Goal: Communication & Community: Answer question/provide support

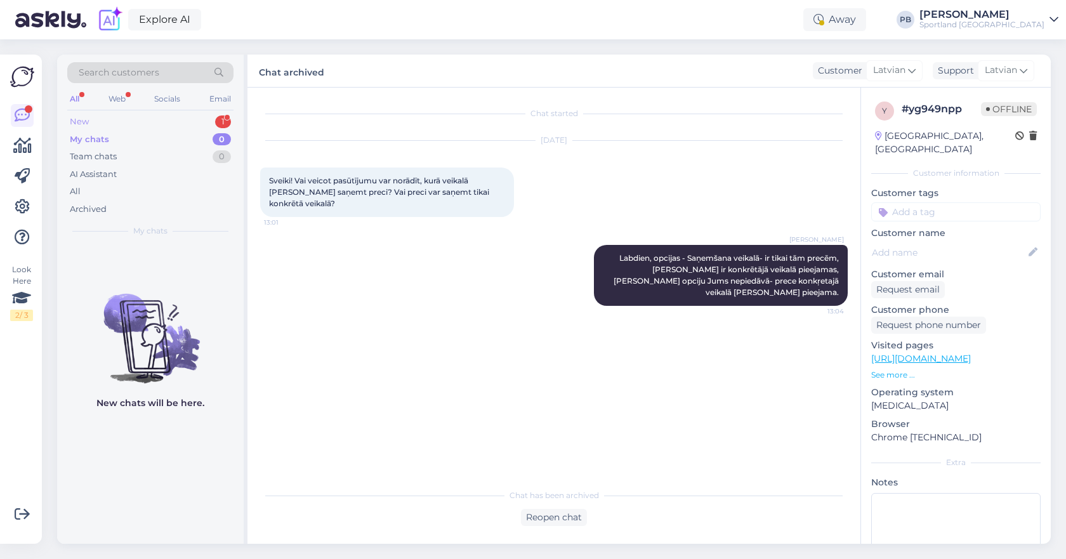
click at [146, 121] on div "New 1" at bounding box center [150, 122] width 166 height 18
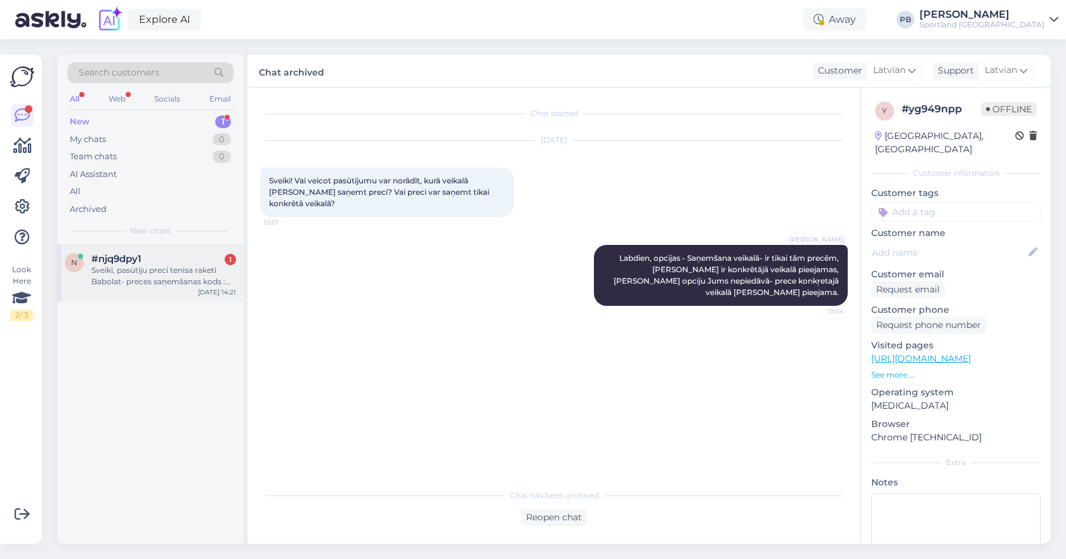
click at [168, 279] on div "Sveiki, pasūtīju preci tenisa raketi Babolat- preces saņemšanas kods : 10004855…" at bounding box center [163, 276] width 145 height 23
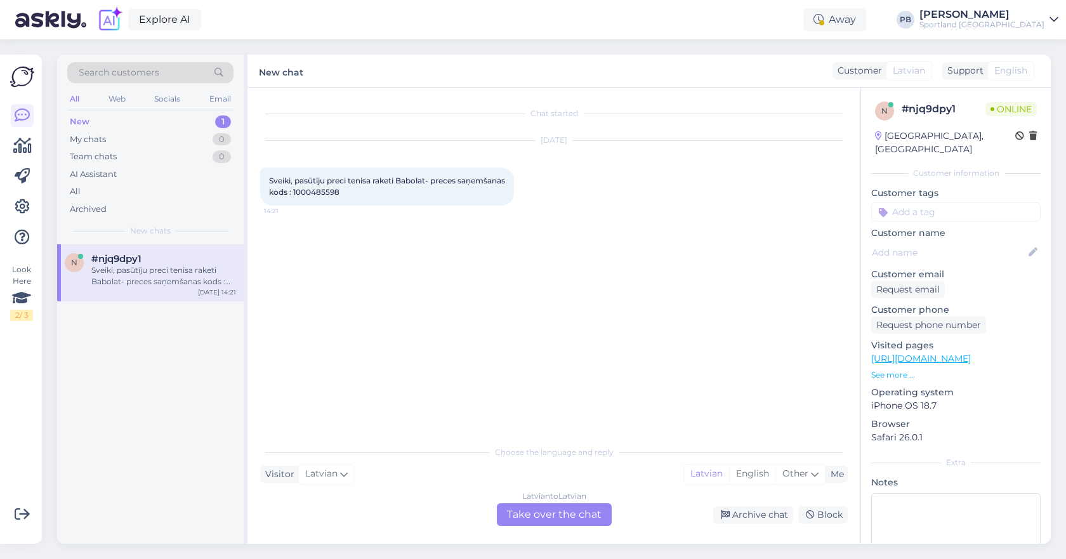
click at [567, 506] on div "Latvian to Latvian Take over the chat" at bounding box center [554, 514] width 115 height 23
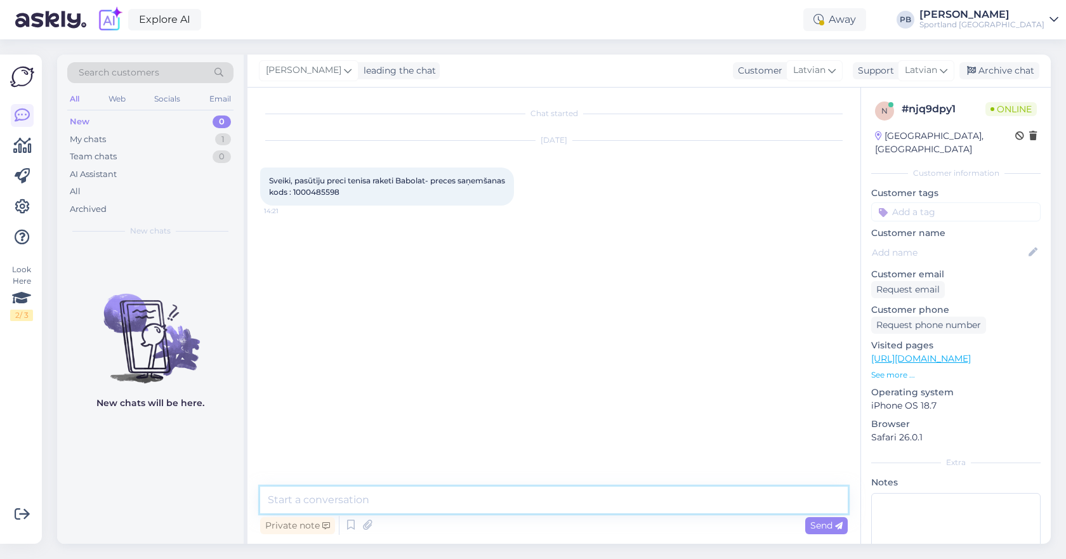
click at [410, 499] on textarea at bounding box center [554, 500] width 588 height 27
type textarea "Labdien"
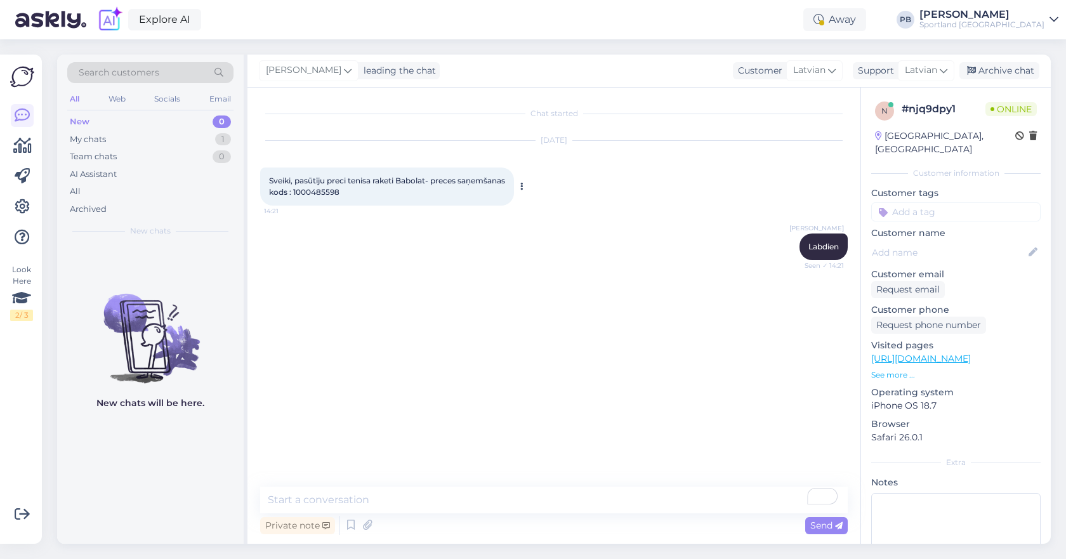
click at [360, 187] on span "Sveiki, pasūtīju preci tenisa raketi Babolat- preces saņemšanas kods : 10004855…" at bounding box center [388, 186] width 238 height 21
copy div "1000485598 14:21"
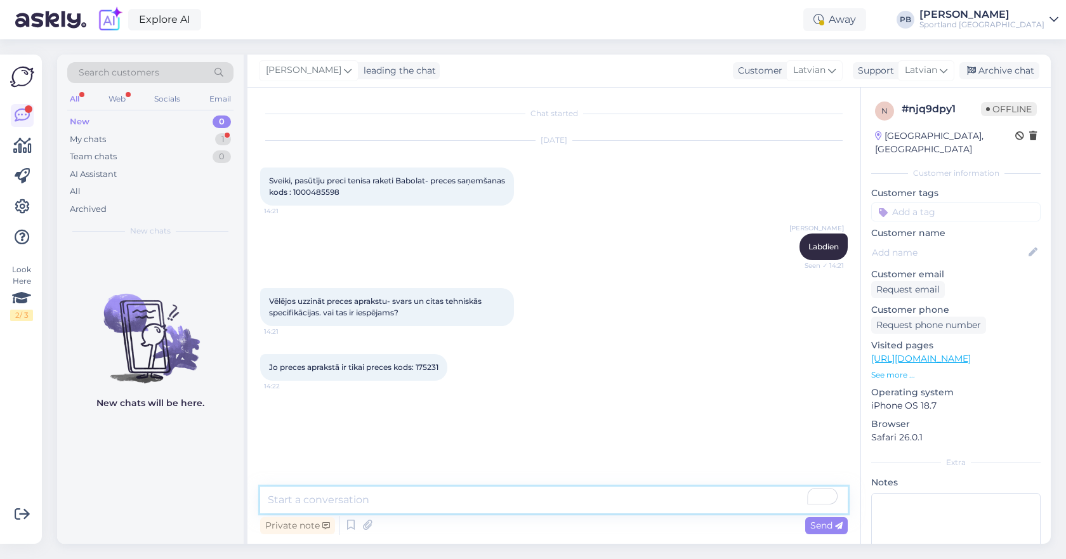
click at [356, 490] on textarea "To enrich screen reader interactions, please activate Accessibility in Grammarl…" at bounding box center [554, 500] width 588 height 27
paste textarea "• Loremipsumdo (sitametco) ad Elitsedd Eiusmo (Tempori Utlabo) etdol • Magnaal …"
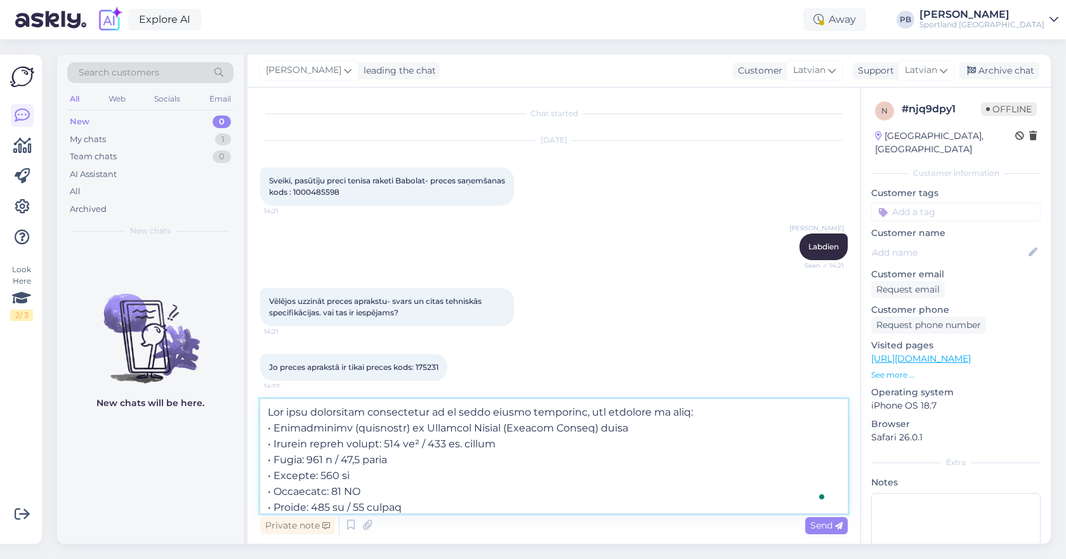
scroll to position [270, 0]
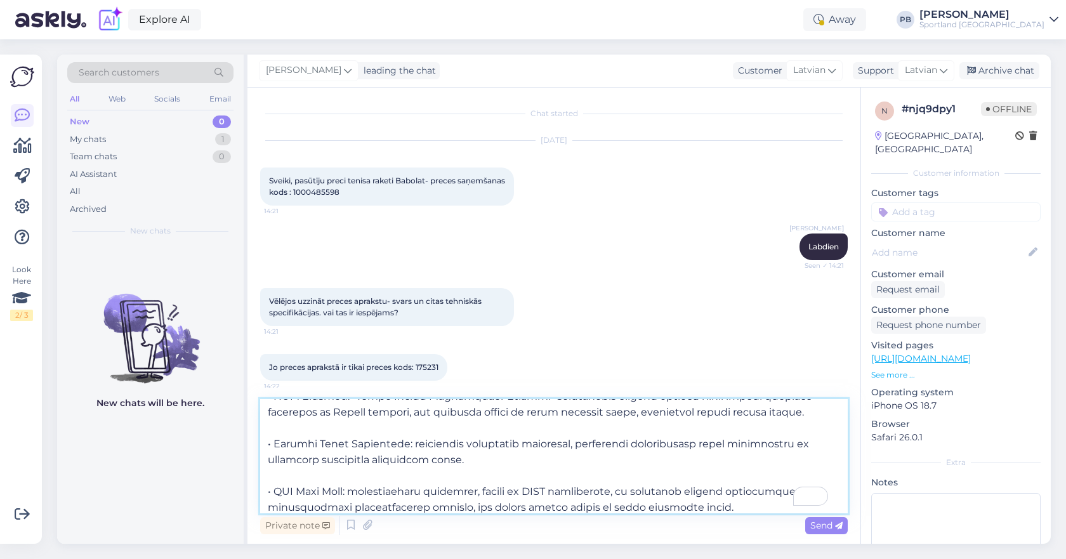
type textarea "Lor ipsu dolorsitam consectetur ad el seddo eiusmo temporinc, utl etdolore ma a…"
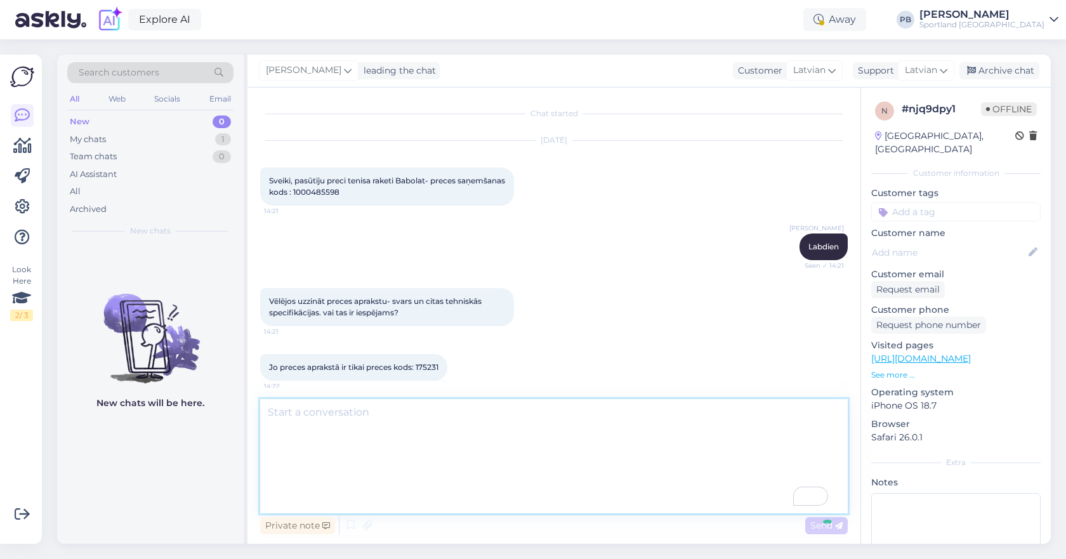
scroll to position [0, 0]
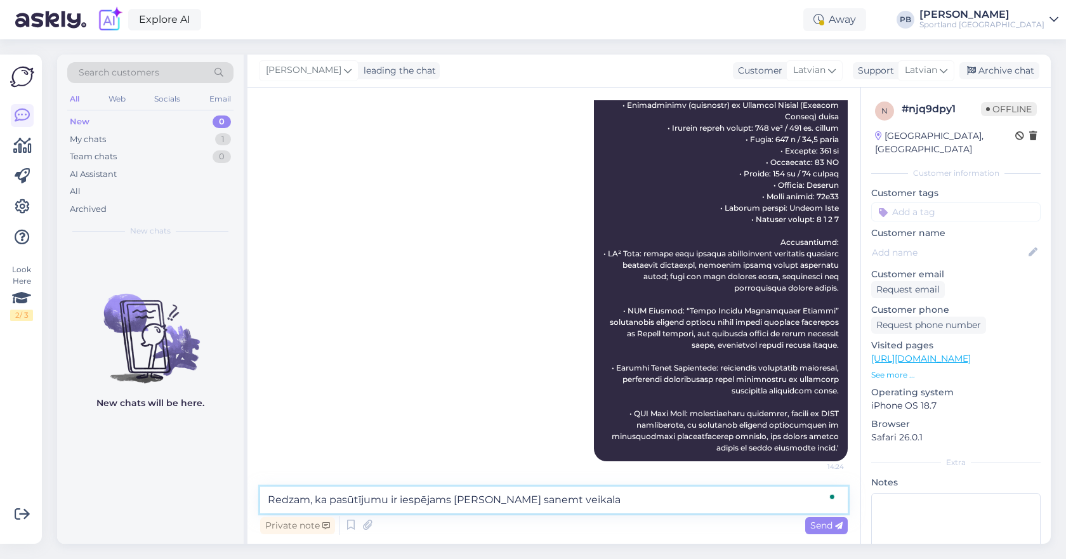
type textarea "Redzam, ka pasūtījumu ir iespējams [PERSON_NAME] sanemt veikala"
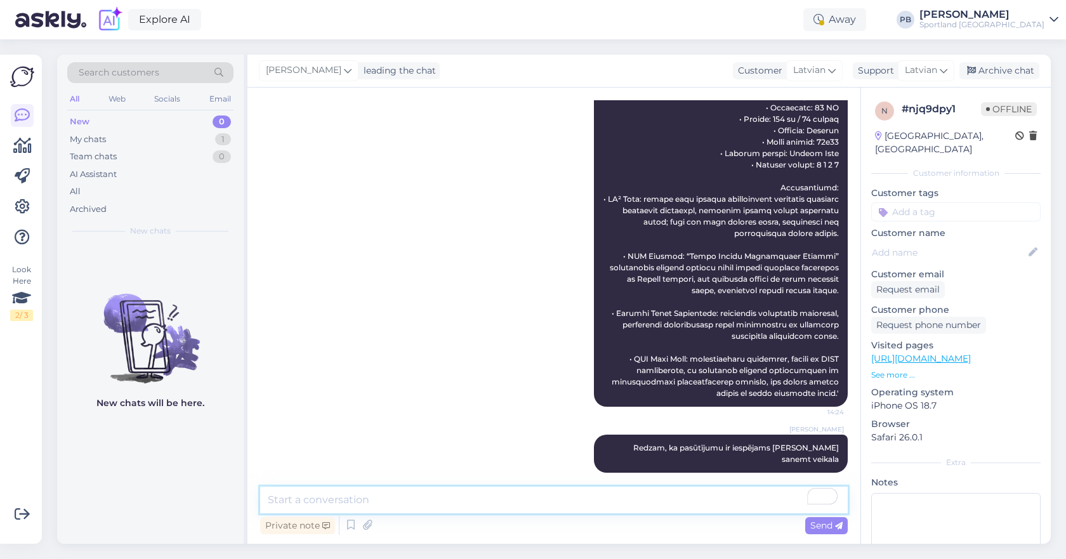
scroll to position [13, 0]
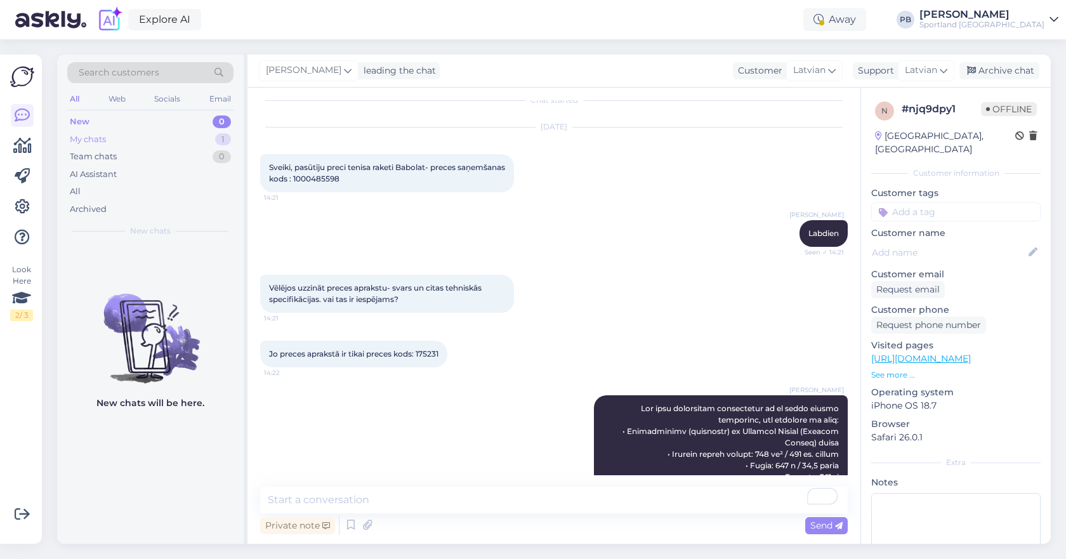
click at [155, 144] on div "My chats 1" at bounding box center [150, 140] width 166 height 18
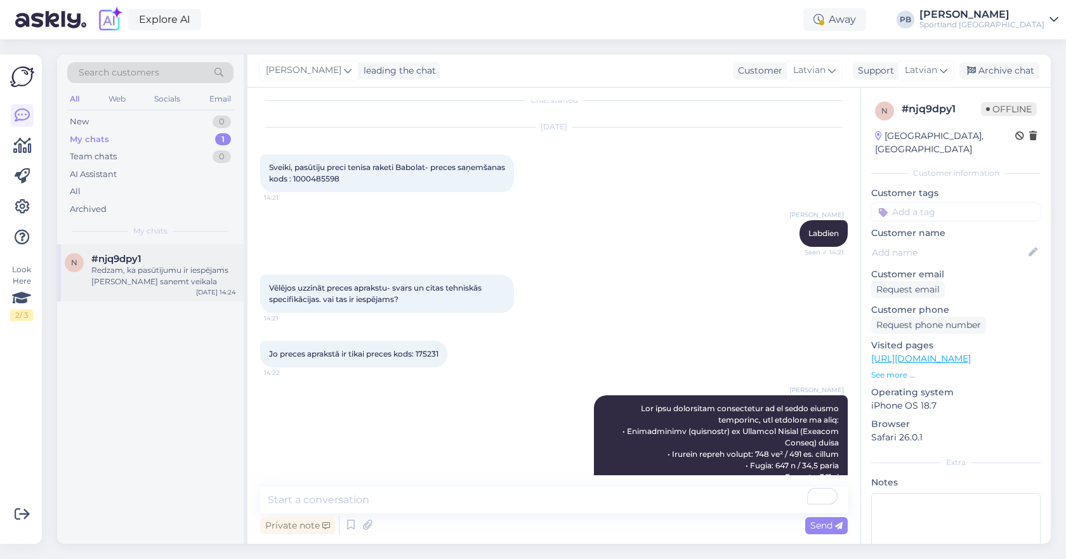
click at [160, 265] on div "Redzam, ka pasūtījumu ir iespējams [PERSON_NAME] sanemt veikala" at bounding box center [163, 276] width 145 height 23
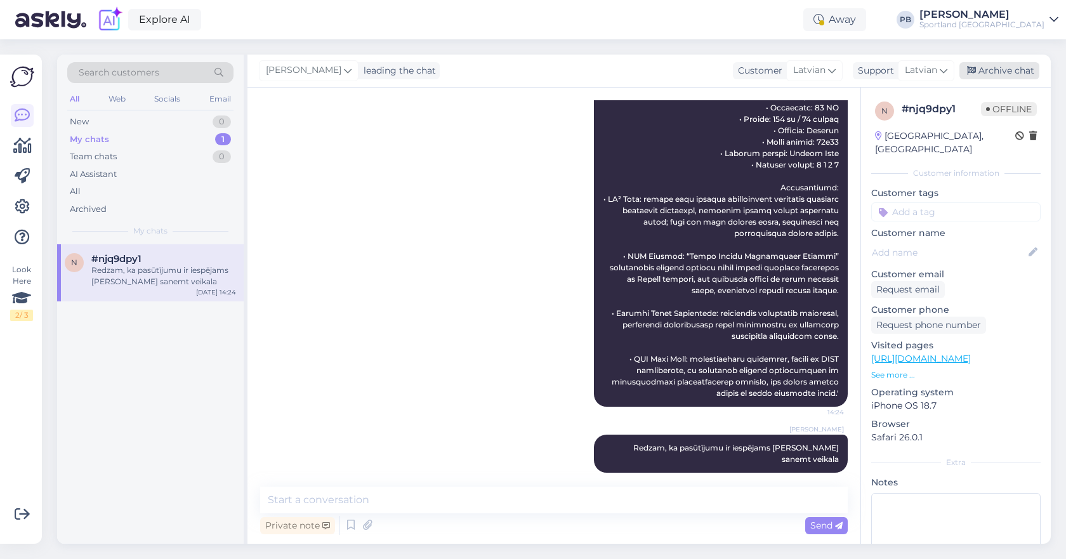
click at [994, 64] on div "Archive chat" at bounding box center [999, 70] width 80 height 17
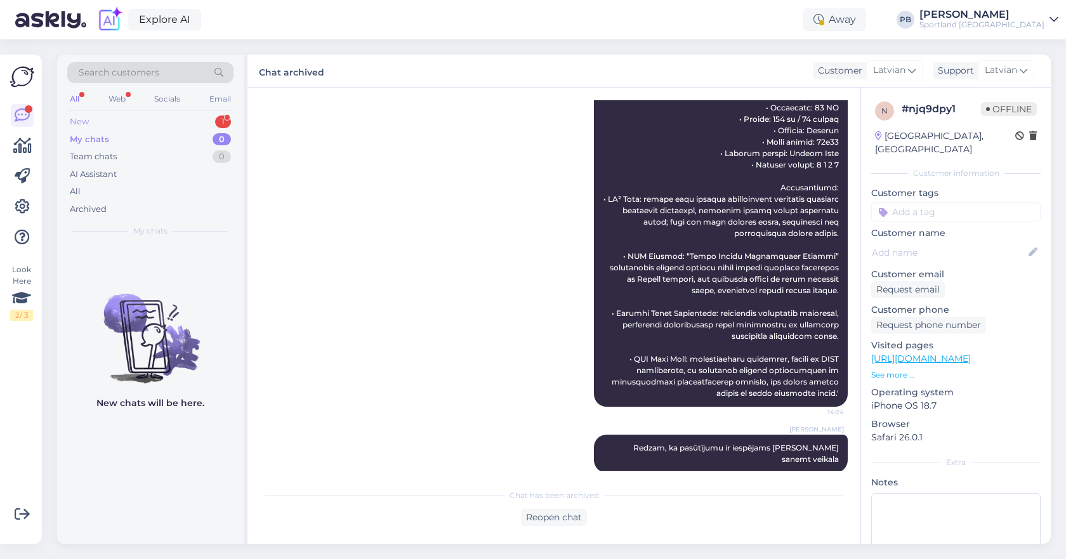
click at [175, 121] on div "New 1" at bounding box center [150, 122] width 166 height 18
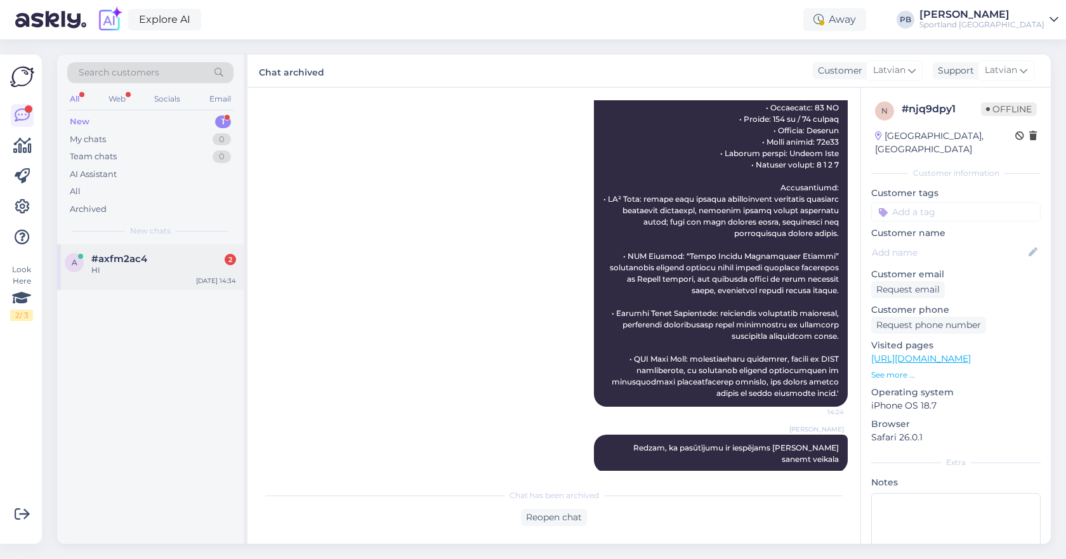
click at [168, 276] on div "a #axfm2ac4 2 HI [DATE] 14:34" at bounding box center [150, 267] width 187 height 46
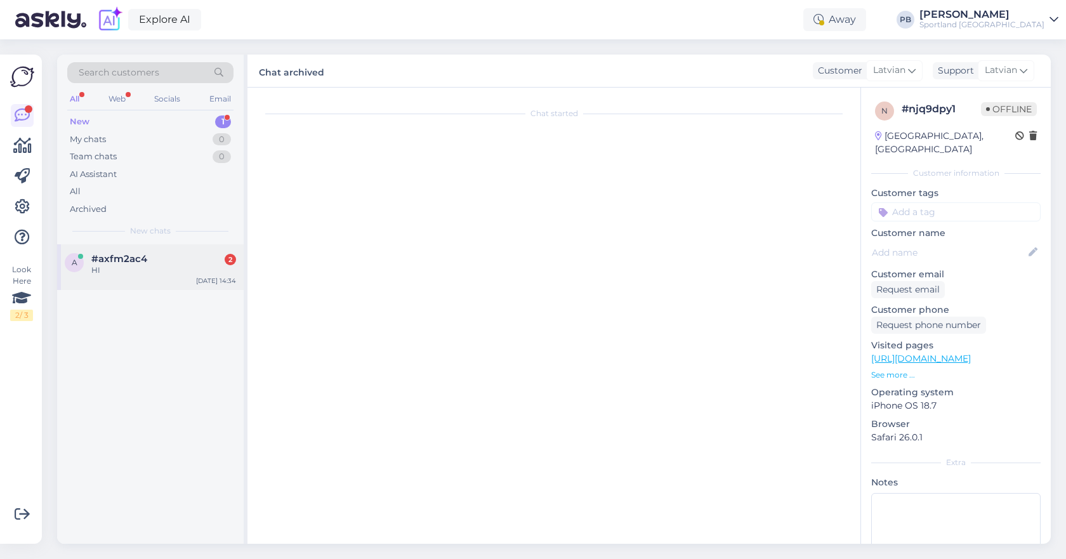
scroll to position [0, 0]
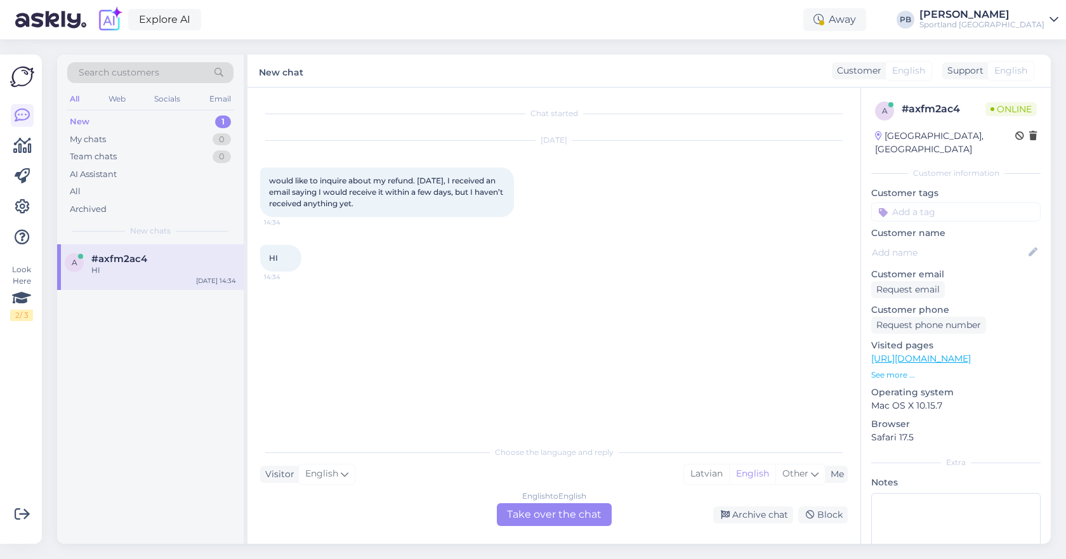
click at [534, 512] on div "English to English Take over the chat" at bounding box center [554, 514] width 115 height 23
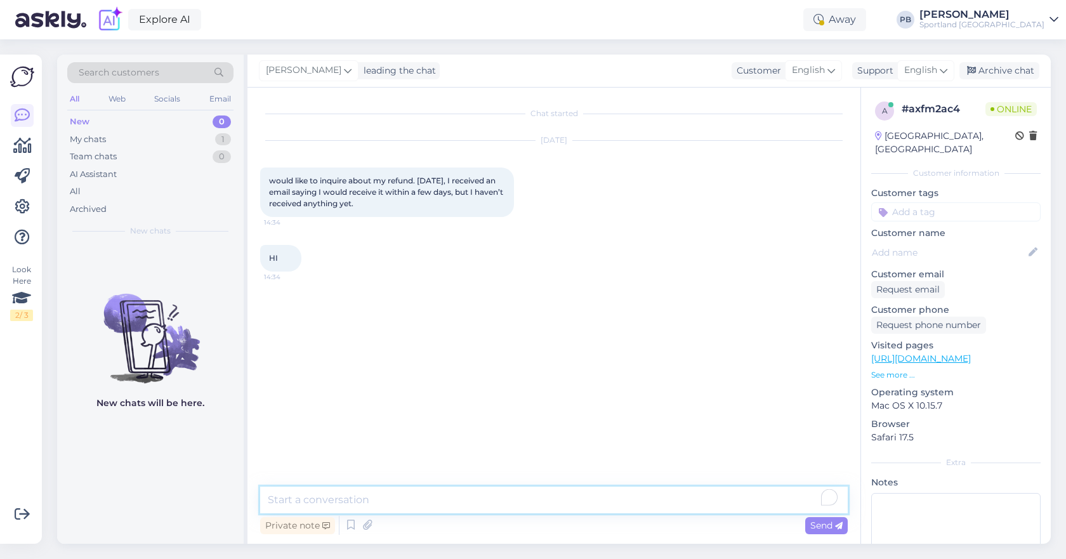
click at [418, 507] on textarea "To enrich screen reader interactions, please activate Accessibility in Grammarl…" at bounding box center [554, 500] width 588 height 27
type textarea "Hello, what is your order number?"
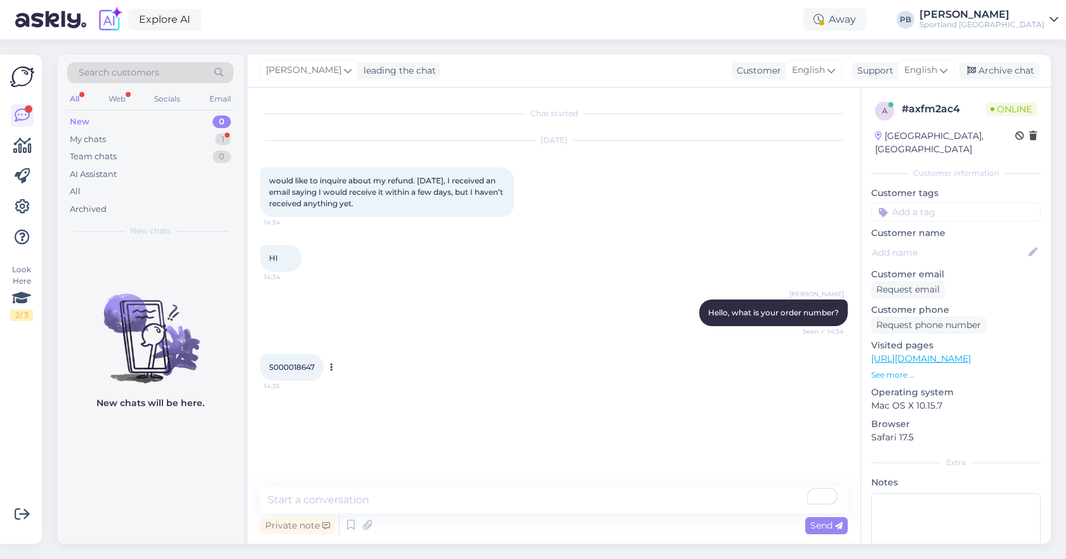
click at [301, 369] on span "5000018647" at bounding box center [292, 367] width 46 height 10
click at [300, 369] on span "5000018647" at bounding box center [292, 367] width 46 height 10
copy div "5000018647 14:35"
click at [388, 501] on textarea "To enrich screen reader interactions, please activate Accessibility in Grammarl…" at bounding box center [554, 500] width 588 height 27
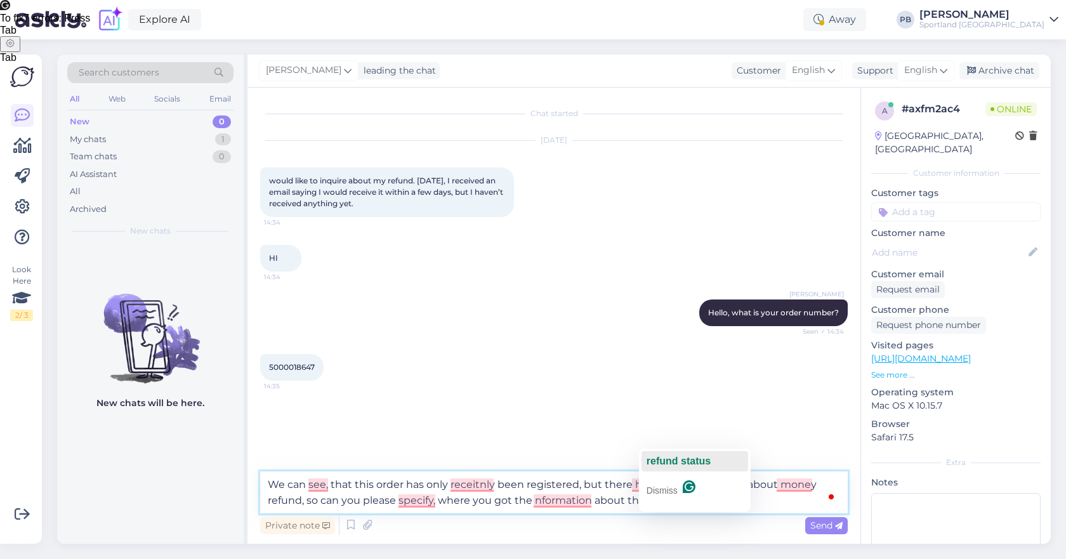
click at [673, 456] on span "refund status" at bounding box center [679, 461] width 64 height 11
click at [650, 504] on span "hasn't" at bounding box center [646, 504] width 29 height 11
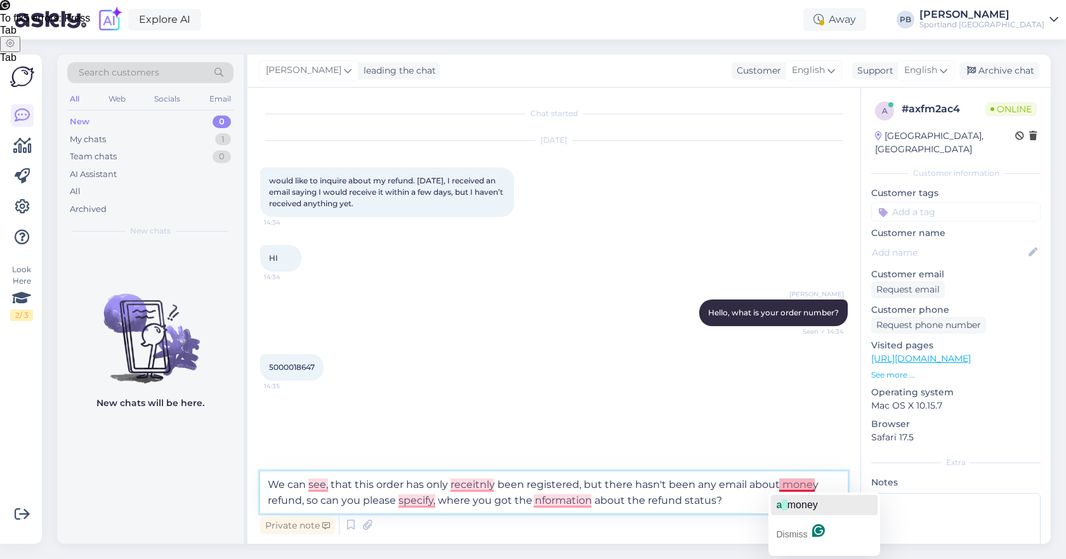
click at [803, 497] on div "a money" at bounding box center [796, 505] width 41 height 20
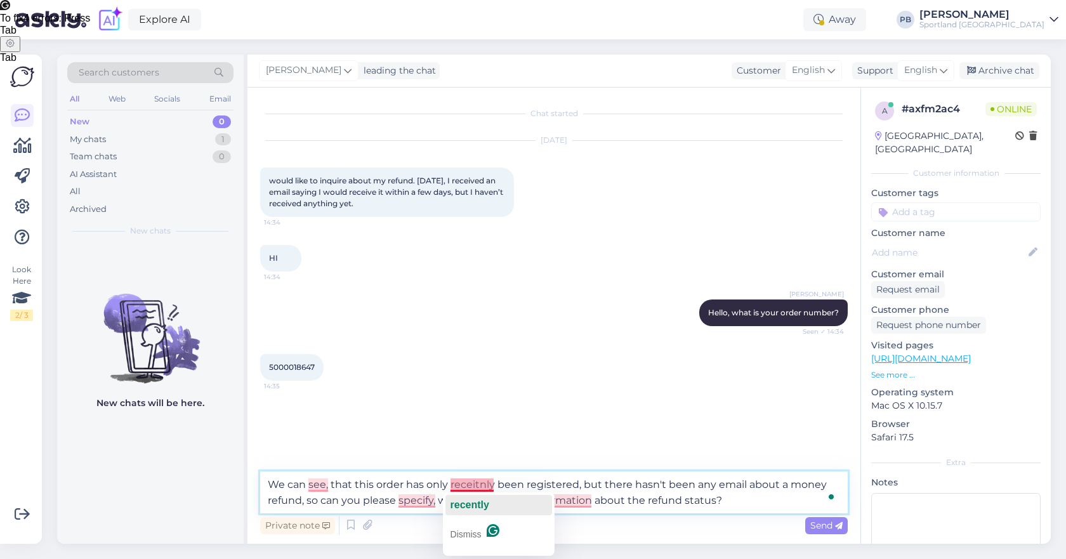
click at [482, 504] on span "recently" at bounding box center [470, 504] width 39 height 11
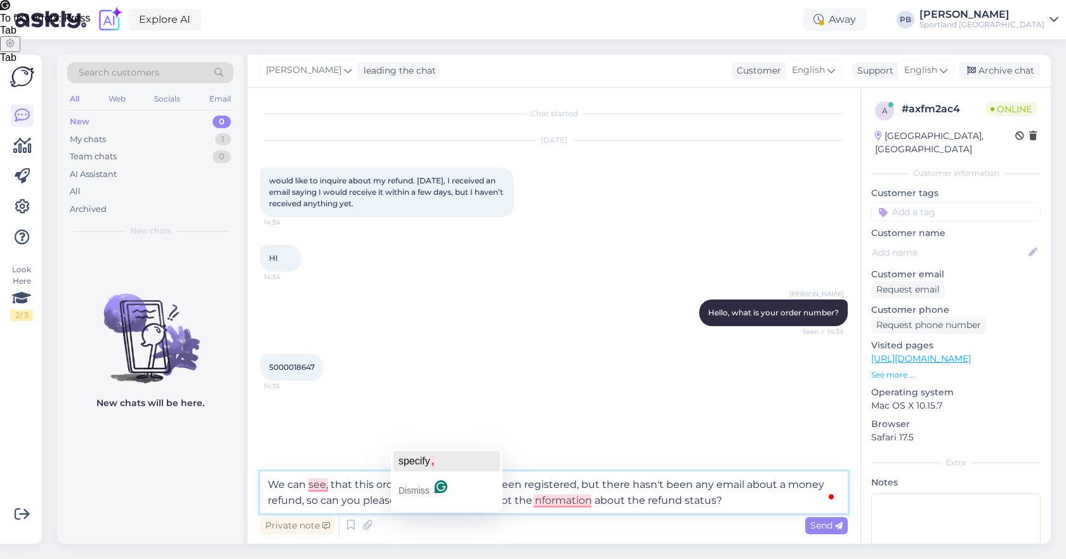
drag, startPoint x: 424, startPoint y: 457, endPoint x: 444, endPoint y: 465, distance: 21.9
click at [425, 457] on span "specify" at bounding box center [414, 461] width 32 height 11
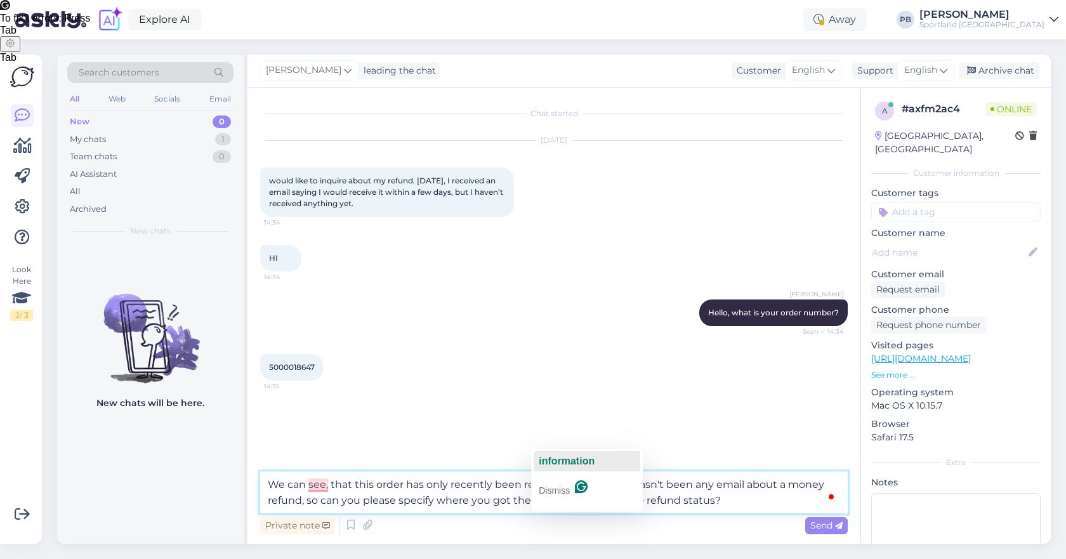
click at [549, 456] on span "information" at bounding box center [567, 461] width 56 height 11
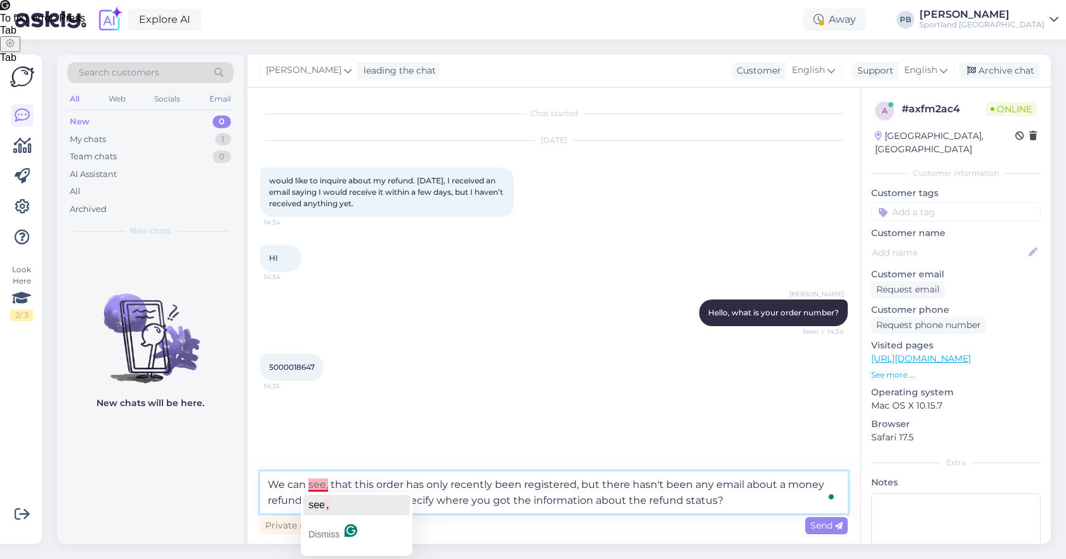
click at [324, 501] on span "see" at bounding box center [316, 504] width 16 height 11
click at [746, 499] on textarea "We can see that this order has only recently been registered, but there hasn't …" at bounding box center [554, 492] width 588 height 42
type textarea "We can see that this order has only recently been registered, but there hasn't …"
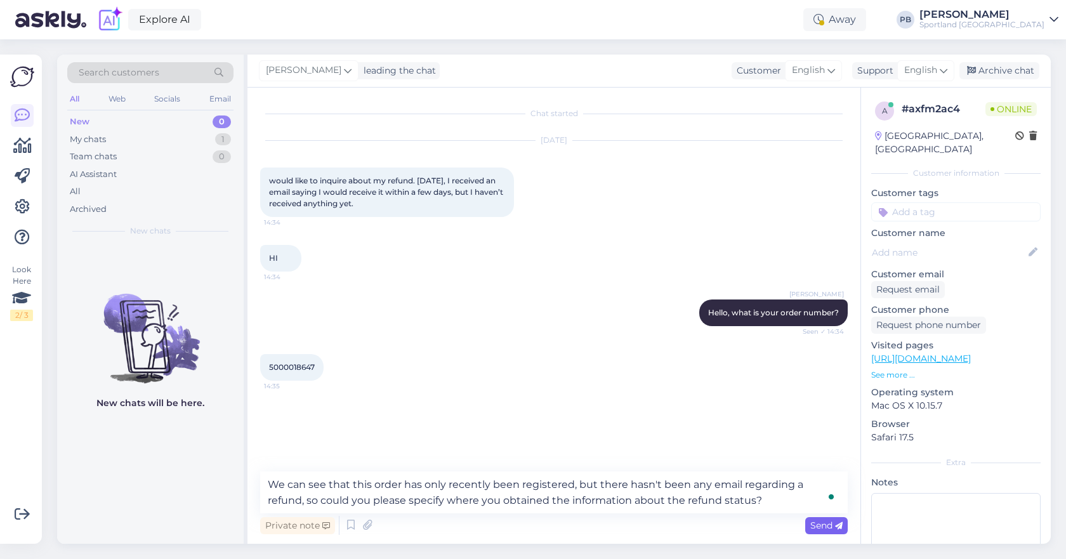
click at [827, 524] on span "Send" at bounding box center [826, 525] width 32 height 11
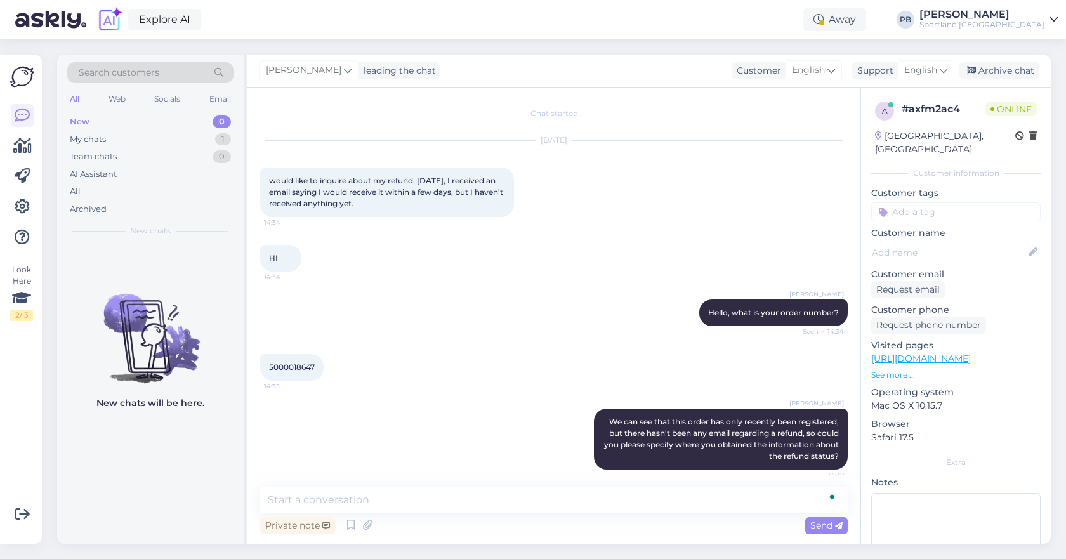
scroll to position [8, 0]
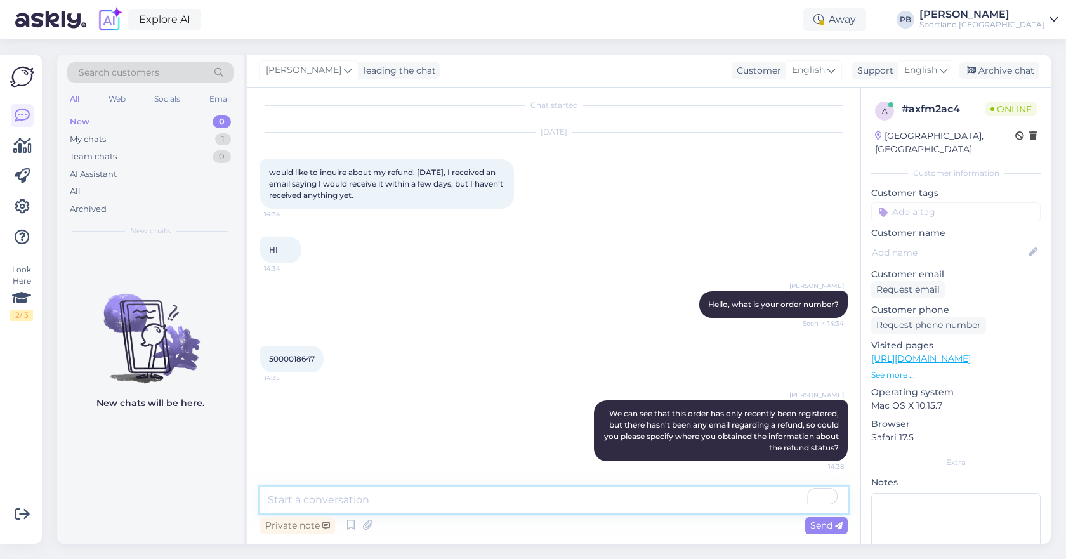
click at [376, 505] on textarea "To enrich screen reader interactions, please activate Accessibility in Grammarl…" at bounding box center [554, 500] width 588 height 27
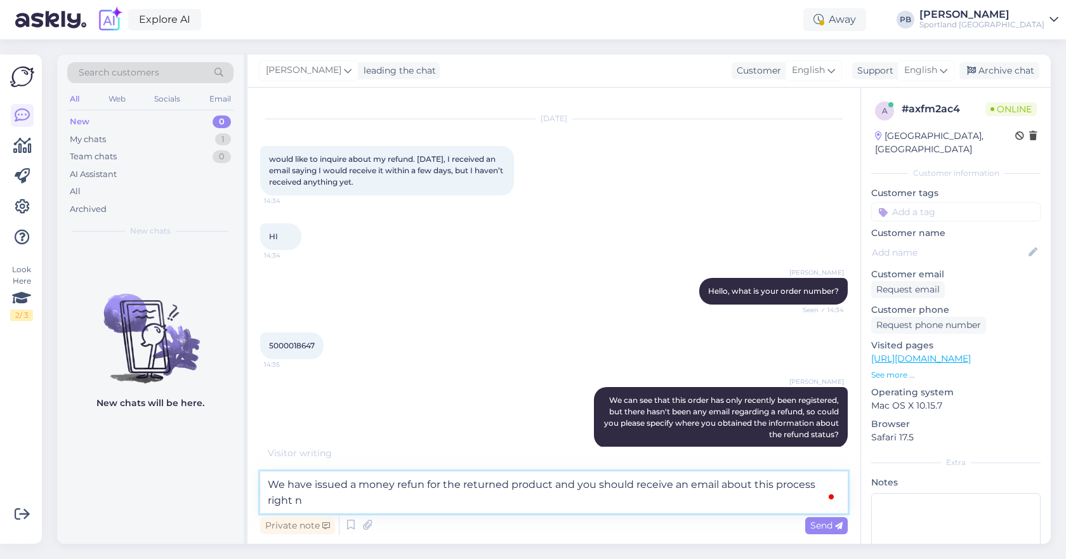
scroll to position [23, 0]
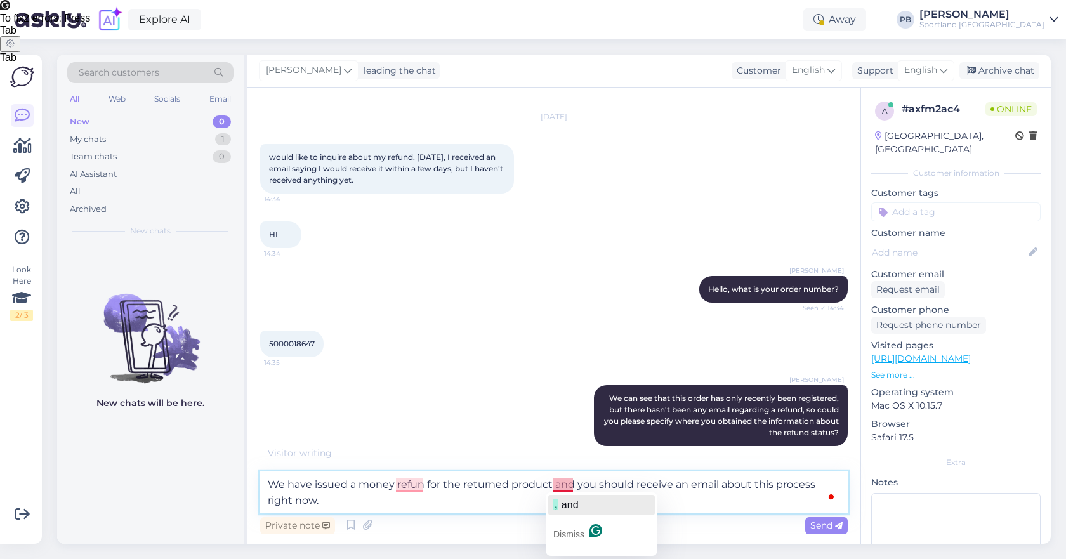
click at [573, 499] on span "and" at bounding box center [570, 504] width 17 height 11
click at [419, 503] on span "refund" at bounding box center [412, 504] width 32 height 11
click at [524, 498] on textarea "We have issued a money refund for the returned product, and you should receive …" at bounding box center [554, 492] width 588 height 42
click at [407, 487] on textarea "We have issued a money refund for the returned product, and you should receive …" at bounding box center [554, 492] width 588 height 42
click at [407, 501] on textarea "We have issued a money refund for the returned product, and you should receive …" at bounding box center [554, 492] width 588 height 42
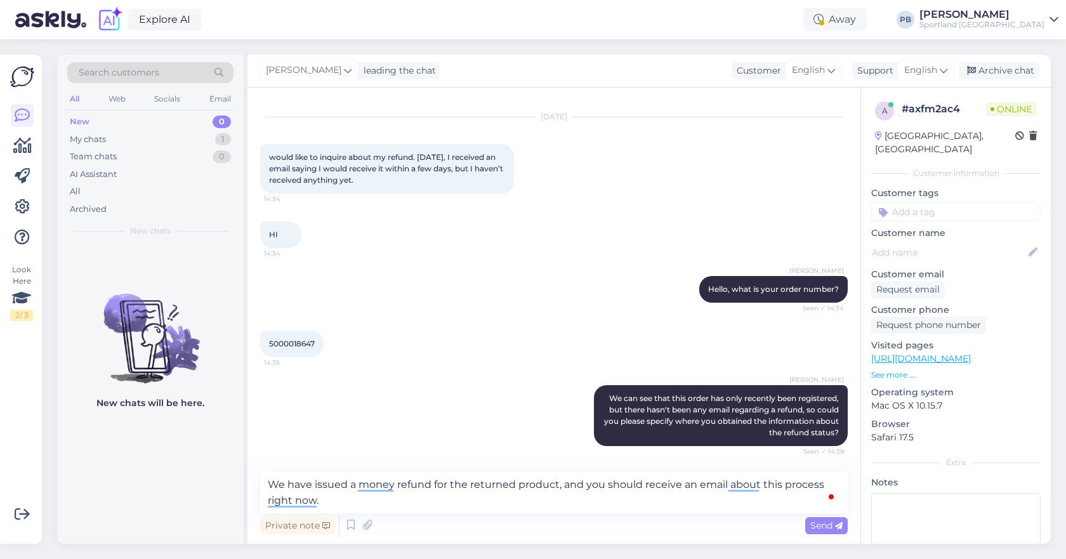
drag, startPoint x: 816, startPoint y: 523, endPoint x: 637, endPoint y: 503, distance: 180.2
click at [589, 510] on div "We have issued a money refund for the returned product, and you should receive …" at bounding box center [554, 504] width 588 height 66
type textarea "We have issued a refund for the returned product, and you should receive an ema…"
click at [817, 525] on span "Send" at bounding box center [826, 525] width 32 height 11
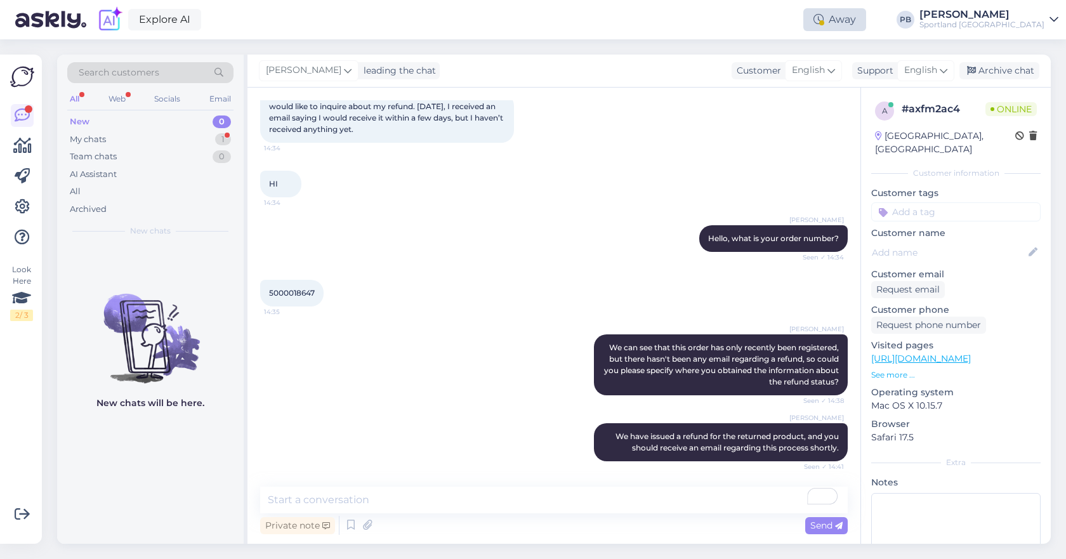
scroll to position [129, 0]
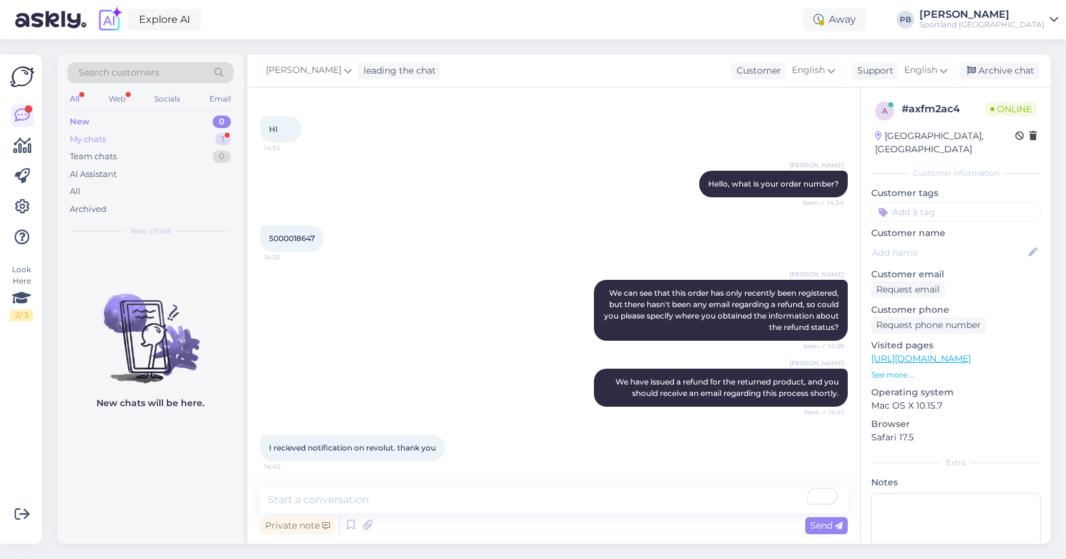
click at [95, 135] on div "My chats" at bounding box center [88, 139] width 36 height 13
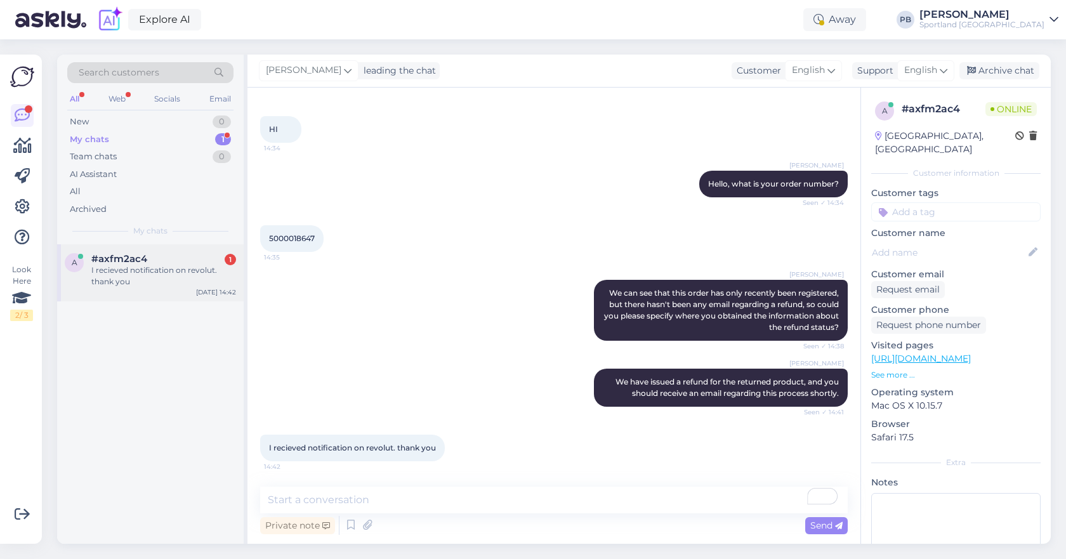
click at [170, 247] on div "a #axfm2ac4 1 I recieved notification on revolut. thank you [DATE] 14:42" at bounding box center [150, 272] width 187 height 57
click at [983, 72] on div "Archive chat" at bounding box center [999, 70] width 80 height 17
